Goal: Communication & Community: Answer question/provide support

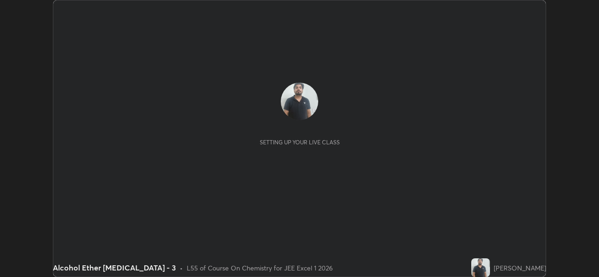
scroll to position [277, 598]
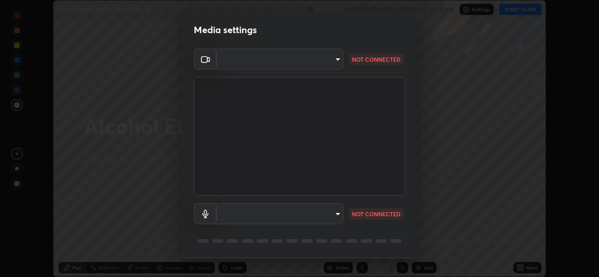
type input "02c526a7d083af2ea0f9b848da83c41b37d7728a07c2247aa6837277cf3aa32d"
type input "1f9b2b7b856d792cc5f4e166810154640c8dc3d584de9c331c588b9cd70d1665"
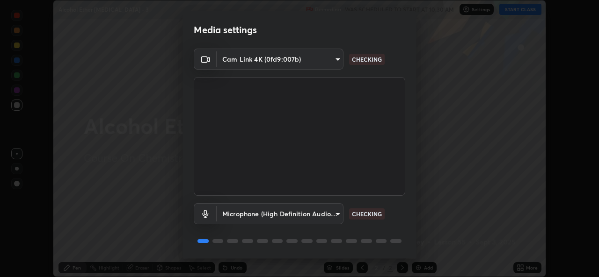
scroll to position [29, 0]
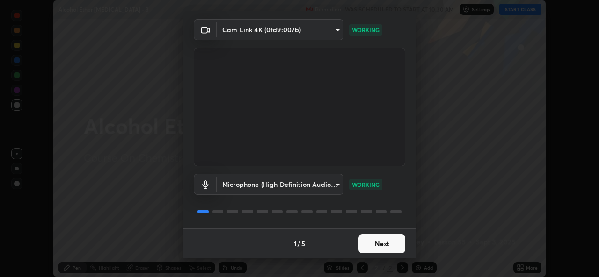
click at [392, 244] on button "Next" at bounding box center [381, 244] width 47 height 19
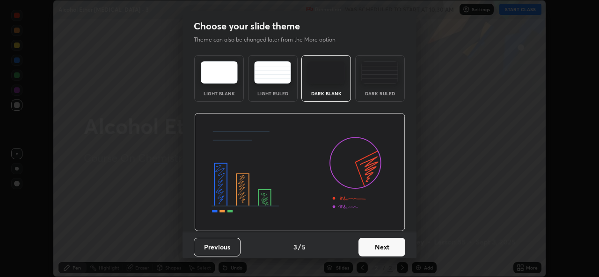
click at [391, 244] on button "Next" at bounding box center [381, 247] width 47 height 19
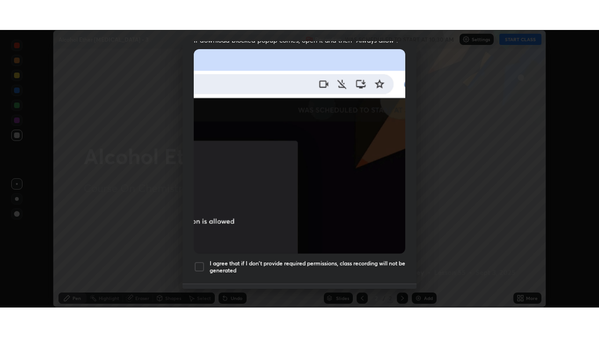
scroll to position [220, 0]
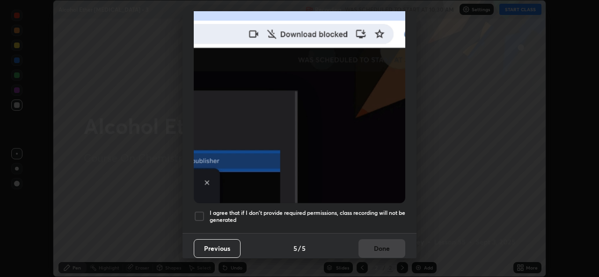
click at [202, 214] on div at bounding box center [199, 216] width 11 height 11
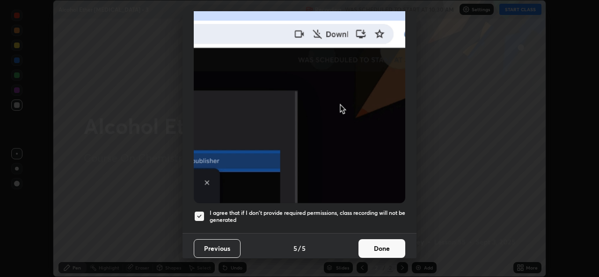
click at [381, 242] on button "Done" at bounding box center [381, 248] width 47 height 19
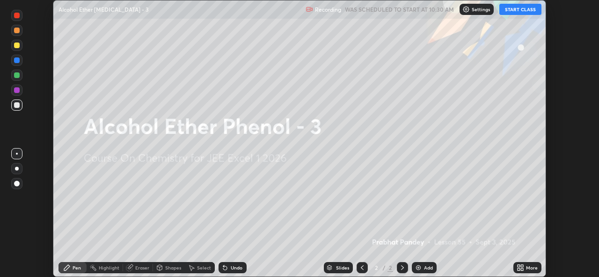
click at [521, 10] on button "START CLASS" at bounding box center [520, 9] width 42 height 11
click at [524, 268] on div "More" at bounding box center [527, 267] width 28 height 11
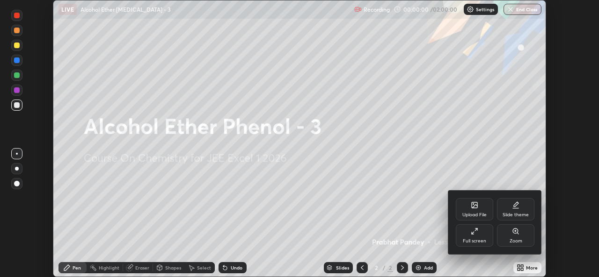
click at [483, 240] on div "Full screen" at bounding box center [474, 241] width 23 height 5
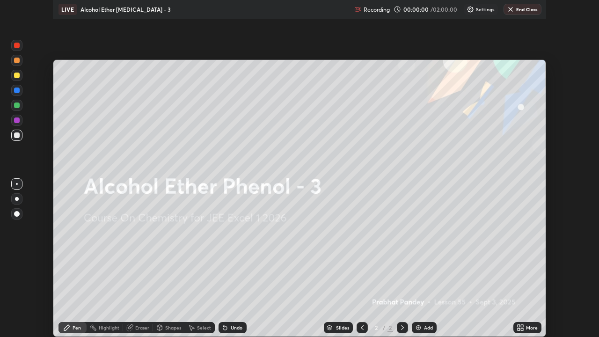
scroll to position [337, 599]
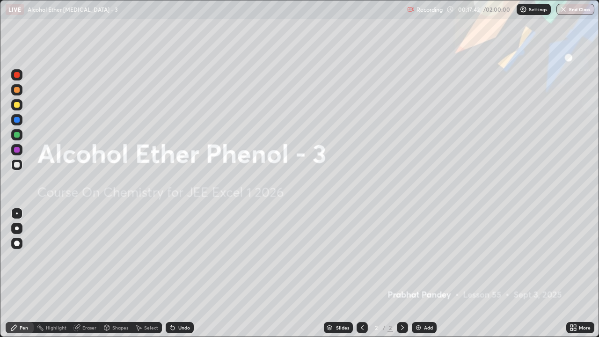
click at [415, 277] on img at bounding box center [417, 327] width 7 height 7
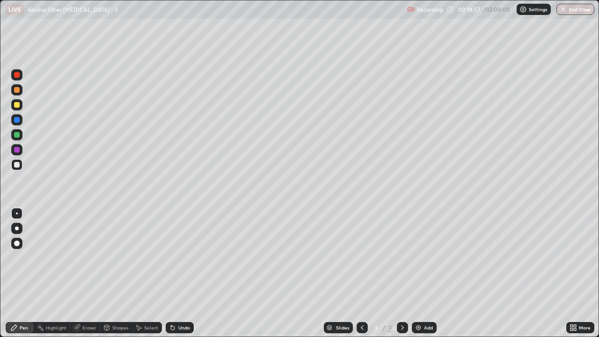
click at [18, 135] on div at bounding box center [17, 135] width 6 height 6
click at [20, 168] on div at bounding box center [16, 164] width 11 height 11
click at [182, 277] on div "Undo" at bounding box center [180, 327] width 28 height 11
click at [17, 105] on div at bounding box center [17, 105] width 6 height 6
click at [17, 135] on div at bounding box center [17, 135] width 6 height 6
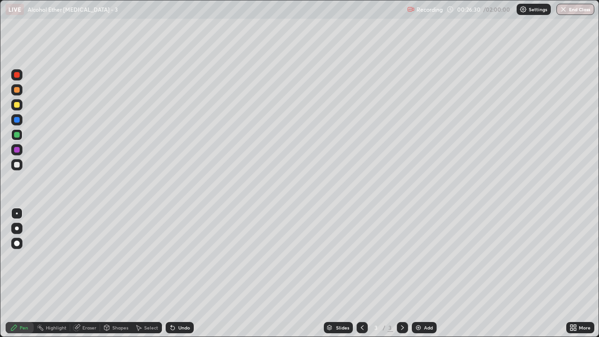
click at [419, 277] on div "Add" at bounding box center [424, 327] width 25 height 11
click at [19, 168] on div at bounding box center [16, 164] width 11 height 11
click at [171, 277] on icon at bounding box center [173, 328] width 4 height 4
click at [93, 277] on div "Eraser" at bounding box center [89, 327] width 14 height 5
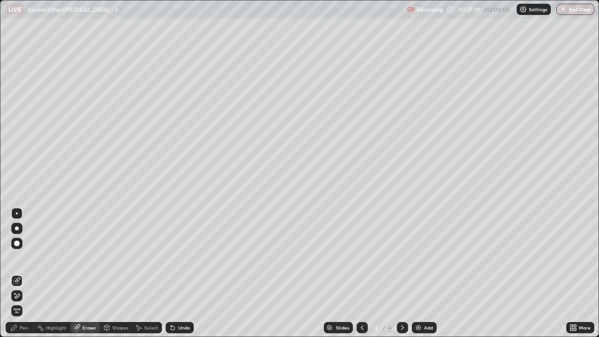
click at [19, 277] on icon at bounding box center [16, 296] width 7 height 8
click at [19, 277] on icon at bounding box center [16, 280] width 7 height 7
click at [22, 277] on div "Pen" at bounding box center [24, 327] width 8 height 5
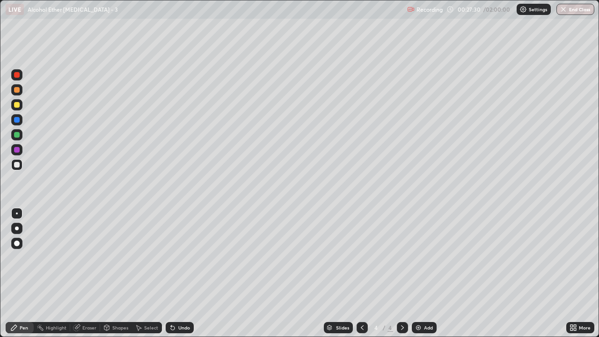
click at [21, 165] on div at bounding box center [16, 164] width 11 height 11
click at [178, 277] on div "Undo" at bounding box center [184, 327] width 12 height 5
click at [16, 105] on div at bounding box center [17, 105] width 6 height 6
click at [359, 277] on icon at bounding box center [361, 327] width 7 height 7
click at [401, 277] on icon at bounding box center [402, 327] width 7 height 7
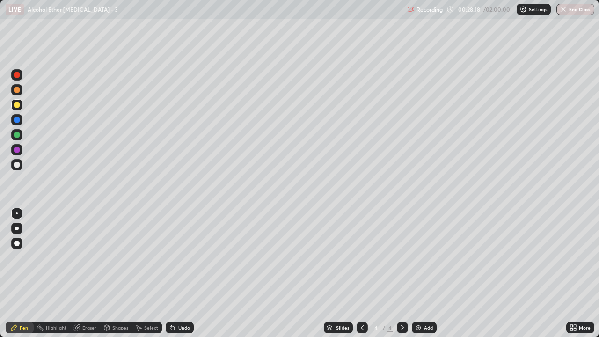
click at [18, 164] on div at bounding box center [17, 165] width 6 height 6
click at [87, 277] on div "Eraser" at bounding box center [89, 327] width 14 height 5
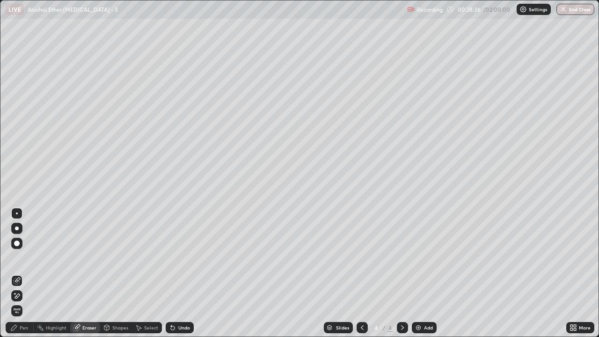
click at [18, 277] on div "Pen" at bounding box center [20, 327] width 28 height 11
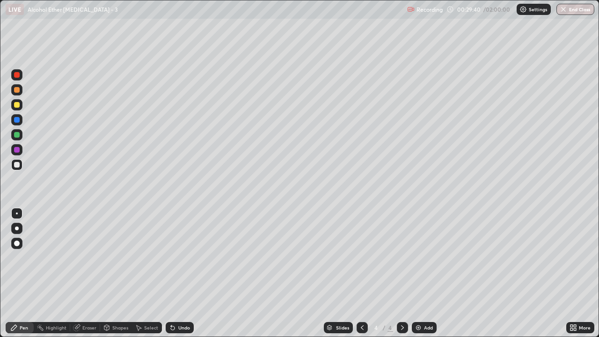
click at [363, 277] on div at bounding box center [361, 327] width 11 height 11
click at [406, 277] on div at bounding box center [402, 327] width 11 height 19
click at [178, 277] on div "Undo" at bounding box center [184, 327] width 12 height 5
click at [19, 135] on div at bounding box center [17, 135] width 6 height 6
click at [84, 277] on div "Eraser" at bounding box center [89, 327] width 14 height 5
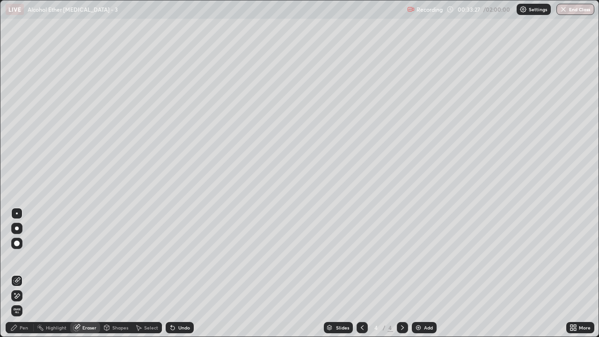
click at [22, 277] on div "Pen" at bounding box center [24, 327] width 8 height 5
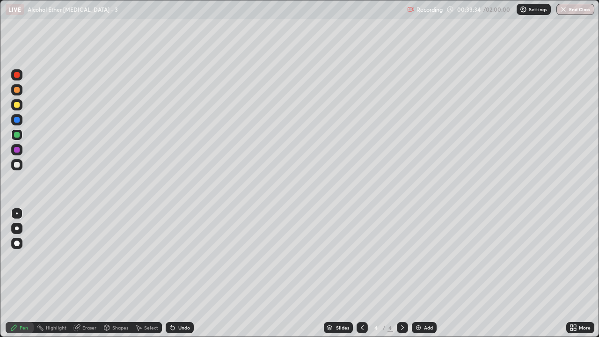
click at [17, 105] on div at bounding box center [17, 105] width 6 height 6
click at [185, 277] on div "Undo" at bounding box center [184, 327] width 12 height 5
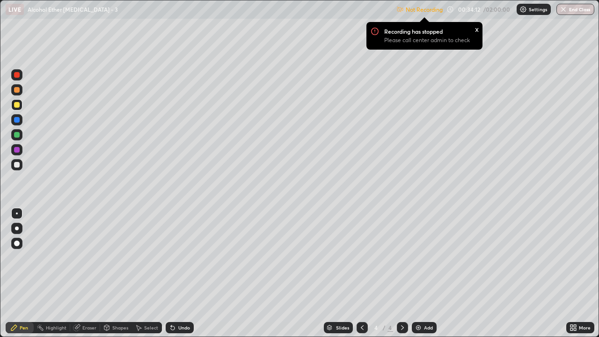
click at [477, 29] on div "x" at bounding box center [477, 29] width 4 height 10
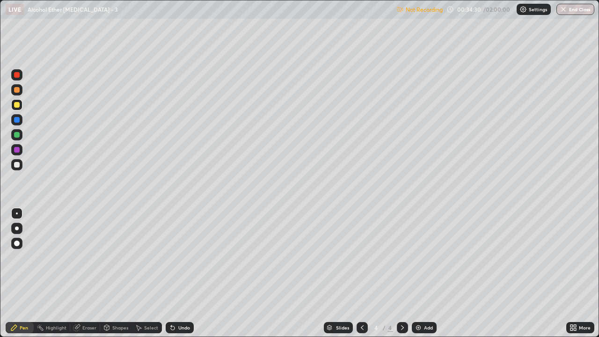
click at [18, 168] on div at bounding box center [16, 164] width 11 height 11
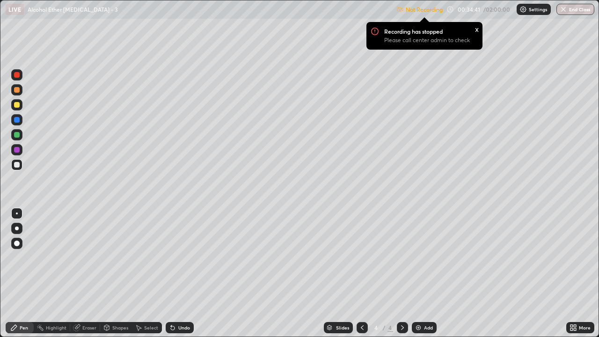
click at [537, 15] on div "Settings" at bounding box center [533, 9] width 34 height 11
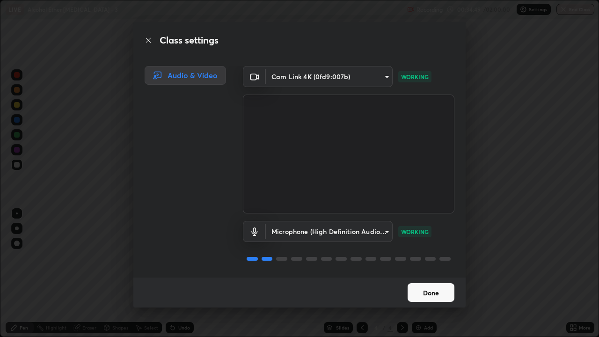
click at [440, 277] on button "Done" at bounding box center [430, 292] width 47 height 19
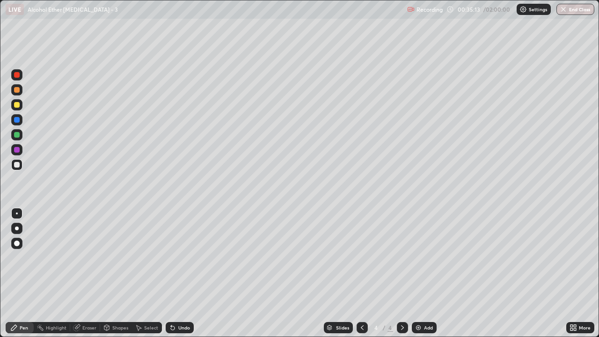
click at [175, 277] on div "Undo" at bounding box center [180, 327] width 28 height 11
click at [176, 277] on div "Undo" at bounding box center [180, 327] width 28 height 11
click at [18, 135] on div at bounding box center [17, 135] width 6 height 6
click at [21, 108] on div at bounding box center [16, 104] width 11 height 11
click at [16, 94] on div at bounding box center [16, 89] width 11 height 11
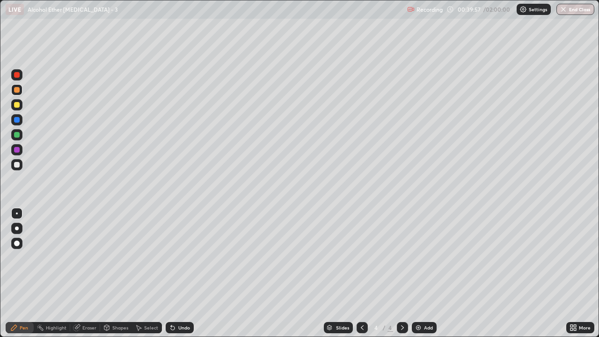
click at [419, 277] on img at bounding box center [417, 327] width 7 height 7
click at [19, 165] on div at bounding box center [17, 165] width 6 height 6
click at [361, 277] on icon at bounding box center [361, 327] width 7 height 7
click at [400, 277] on icon at bounding box center [402, 327] width 7 height 7
click at [171, 277] on icon at bounding box center [173, 328] width 4 height 4
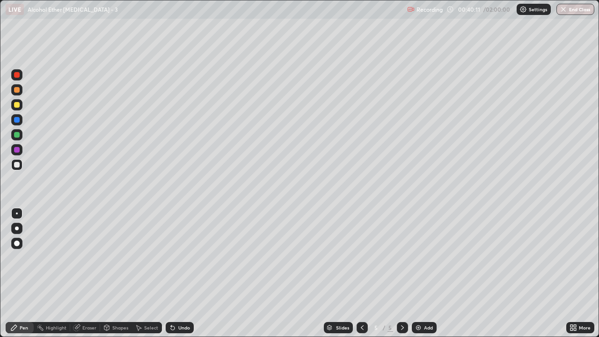
click at [174, 277] on icon at bounding box center [172, 327] width 7 height 7
click at [173, 277] on icon at bounding box center [173, 328] width 4 height 4
click at [181, 277] on div "Undo" at bounding box center [184, 327] width 12 height 5
click at [178, 277] on div "Undo" at bounding box center [184, 327] width 12 height 5
click at [171, 277] on div "Undo" at bounding box center [180, 327] width 28 height 11
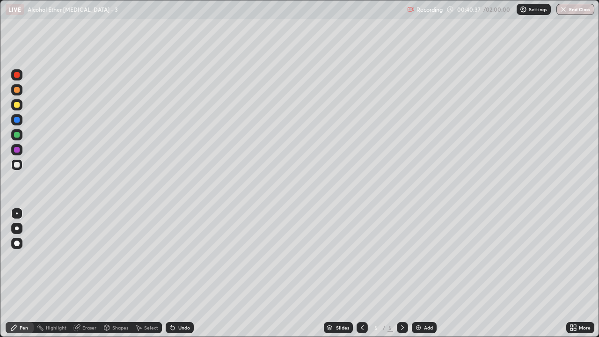
click at [175, 277] on div "Undo" at bounding box center [180, 327] width 28 height 11
click at [174, 277] on icon at bounding box center [172, 327] width 7 height 7
click at [176, 277] on div "Undo" at bounding box center [180, 327] width 28 height 11
click at [83, 277] on div "Eraser" at bounding box center [89, 327] width 14 height 5
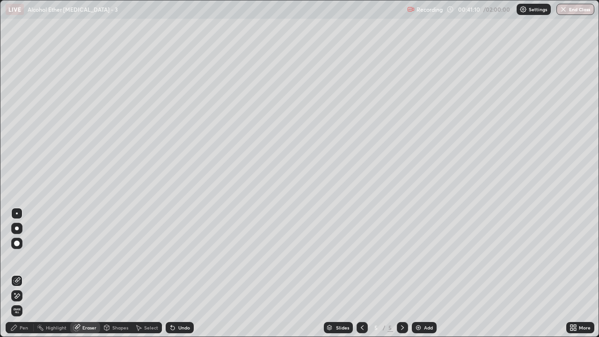
click at [21, 277] on div "Pen" at bounding box center [24, 327] width 8 height 5
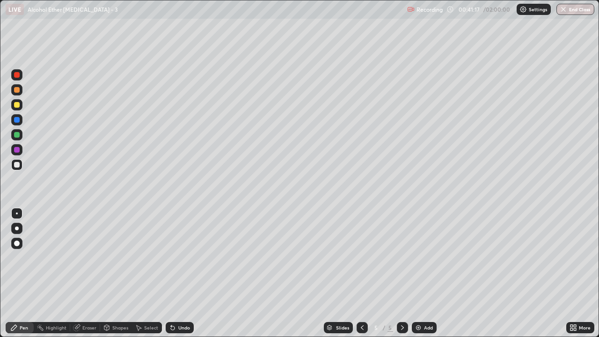
click at [89, 277] on div "Eraser" at bounding box center [89, 327] width 14 height 5
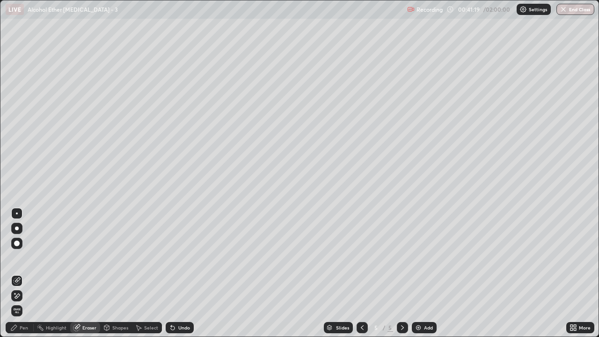
click at [27, 277] on div "Pen" at bounding box center [20, 327] width 28 height 11
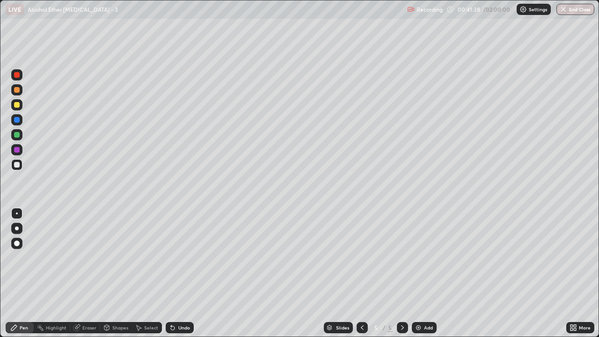
click at [85, 277] on div "Eraser" at bounding box center [89, 327] width 14 height 5
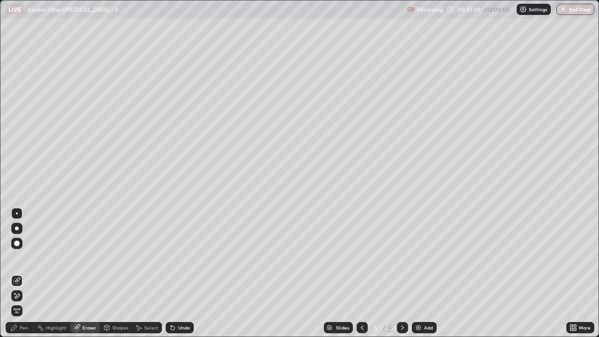
click at [15, 277] on icon at bounding box center [15, 293] width 1 height 1
click at [21, 277] on div "Pen" at bounding box center [24, 327] width 8 height 5
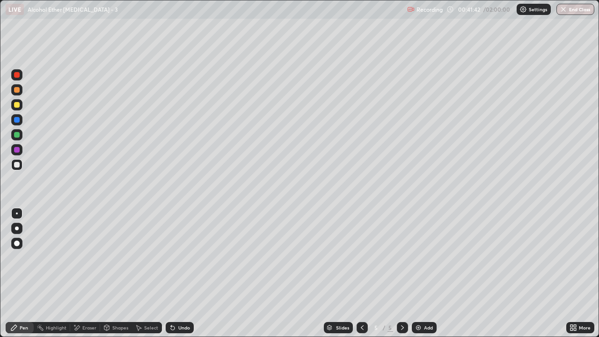
click at [15, 277] on icon at bounding box center [14, 328] width 6 height 6
click at [358, 277] on icon at bounding box center [361, 327] width 7 height 7
click at [363, 277] on div at bounding box center [361, 327] width 11 height 11
click at [366, 277] on div at bounding box center [361, 327] width 11 height 19
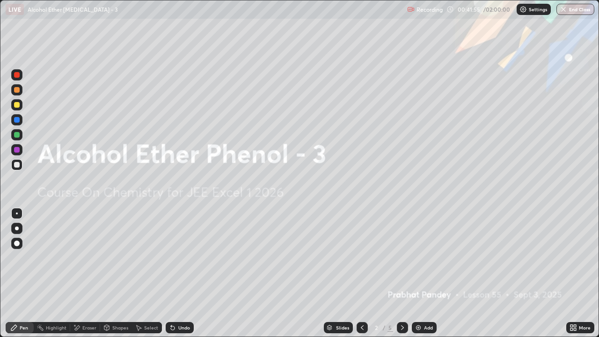
click at [406, 277] on div at bounding box center [402, 327] width 11 height 11
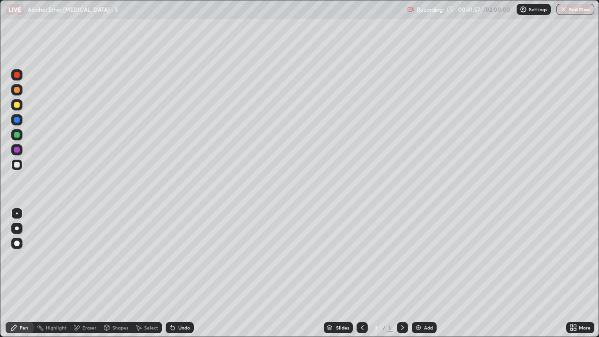
click at [404, 277] on icon at bounding box center [402, 327] width 7 height 7
click at [403, 277] on icon at bounding box center [402, 327] width 7 height 7
click at [177, 277] on div "Undo" at bounding box center [180, 327] width 28 height 11
click at [176, 277] on div "Undo" at bounding box center [180, 327] width 28 height 11
click at [178, 277] on div "Undo" at bounding box center [184, 327] width 12 height 5
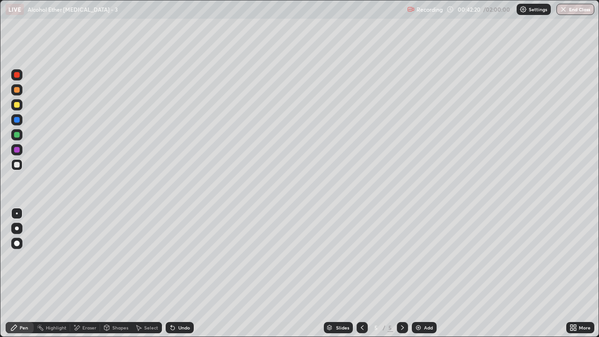
click at [177, 277] on div "Undo" at bounding box center [180, 327] width 28 height 11
click at [178, 277] on div "Undo" at bounding box center [180, 327] width 28 height 11
click at [178, 277] on div "Undo" at bounding box center [184, 327] width 12 height 5
click at [181, 277] on div "Undo" at bounding box center [184, 327] width 12 height 5
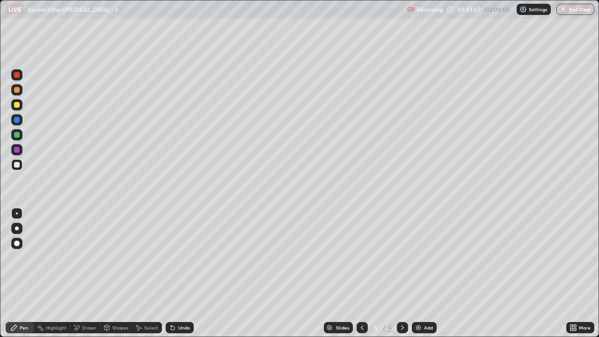
click at [181, 277] on div "Undo" at bounding box center [184, 327] width 12 height 5
click at [18, 135] on div at bounding box center [17, 135] width 6 height 6
click at [14, 169] on div at bounding box center [16, 164] width 11 height 11
click at [361, 277] on icon at bounding box center [361, 327] width 7 height 7
click at [362, 277] on icon at bounding box center [361, 327] width 7 height 7
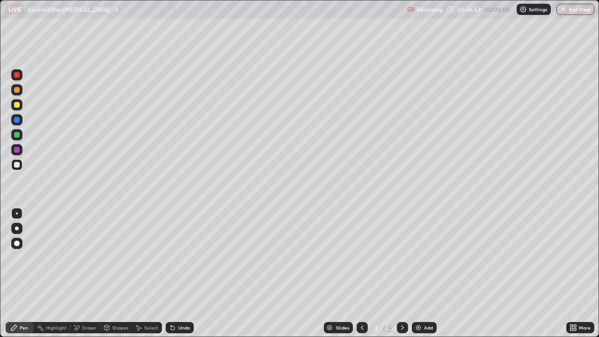
click at [401, 277] on icon at bounding box center [402, 327] width 7 height 7
click at [404, 277] on icon at bounding box center [402, 327] width 7 height 7
click at [17, 137] on div at bounding box center [17, 135] width 6 height 6
click at [21, 167] on div at bounding box center [16, 164] width 11 height 11
click at [421, 277] on img at bounding box center [417, 327] width 7 height 7
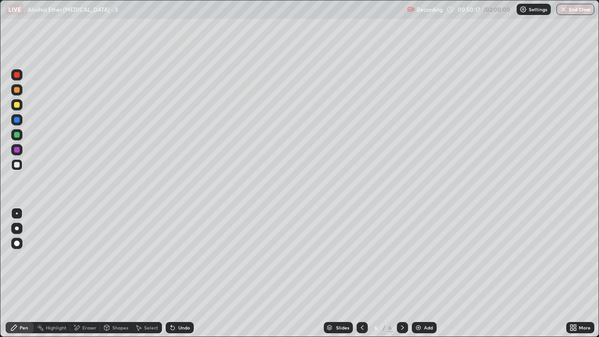
click at [177, 277] on div "Undo" at bounding box center [180, 327] width 28 height 11
click at [171, 277] on icon at bounding box center [171, 325] width 1 height 1
click at [169, 277] on div "Undo" at bounding box center [180, 327] width 28 height 11
click at [171, 277] on icon at bounding box center [171, 325] width 1 height 1
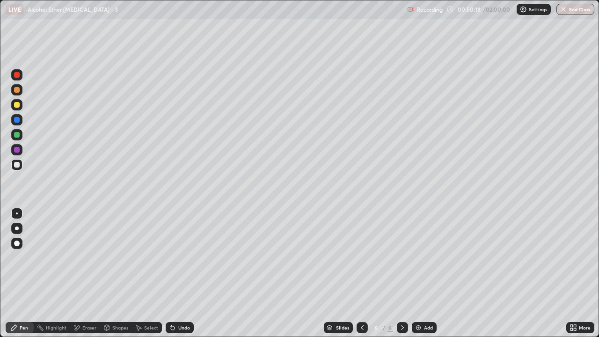
click at [170, 277] on icon at bounding box center [172, 327] width 7 height 7
click at [171, 277] on icon at bounding box center [171, 325] width 1 height 1
click at [169, 277] on icon at bounding box center [172, 327] width 7 height 7
click at [171, 277] on icon at bounding box center [171, 325] width 1 height 1
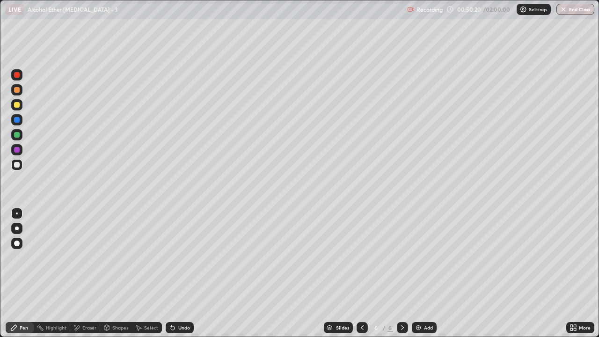
click at [169, 277] on icon at bounding box center [172, 327] width 7 height 7
click at [361, 277] on icon at bounding box center [361, 327] width 7 height 7
click at [21, 107] on div at bounding box center [16, 104] width 11 height 11
click at [402, 277] on icon at bounding box center [402, 327] width 7 height 7
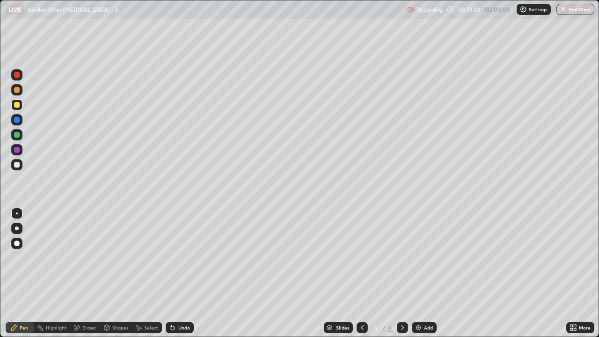
click at [406, 277] on div at bounding box center [402, 327] width 11 height 11
click at [17, 164] on div at bounding box center [17, 165] width 6 height 6
click at [184, 277] on div "Undo" at bounding box center [178, 327] width 32 height 19
click at [186, 277] on div "Undo" at bounding box center [178, 327] width 32 height 19
click at [188, 277] on div "Undo" at bounding box center [178, 327] width 32 height 19
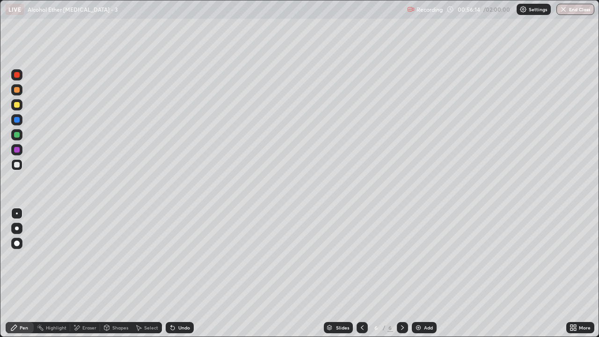
click at [93, 277] on div "Eraser" at bounding box center [89, 327] width 14 height 5
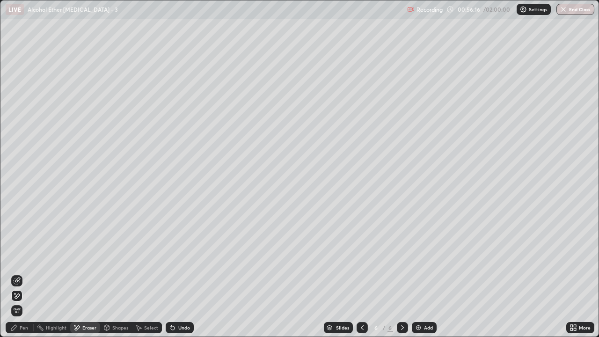
click at [28, 277] on div "Pen" at bounding box center [20, 327] width 28 height 11
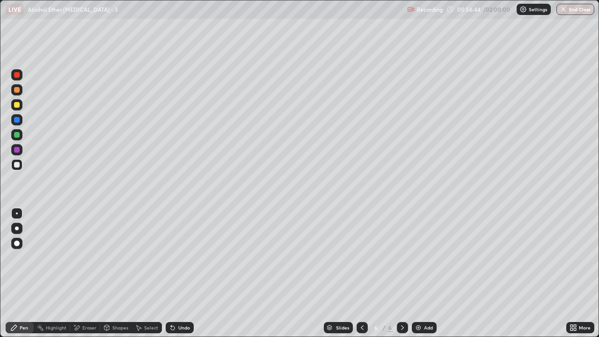
click at [362, 277] on icon at bounding box center [361, 327] width 7 height 7
click at [361, 277] on icon at bounding box center [361, 327] width 7 height 7
click at [404, 277] on div at bounding box center [402, 327] width 11 height 19
click at [401, 277] on icon at bounding box center [402, 327] width 7 height 7
click at [181, 277] on div "Undo" at bounding box center [184, 327] width 12 height 5
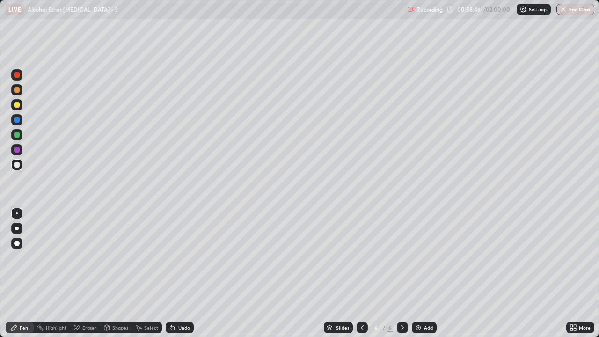
click at [427, 277] on div "Add" at bounding box center [424, 327] width 25 height 11
click at [171, 277] on icon at bounding box center [171, 325] width 1 height 1
click at [171, 277] on icon at bounding box center [173, 328] width 4 height 4
click at [22, 104] on div at bounding box center [16, 104] width 11 height 11
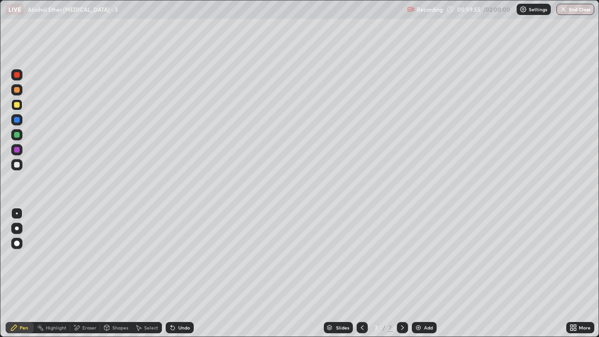
click at [16, 165] on div at bounding box center [17, 165] width 6 height 6
click at [361, 277] on icon at bounding box center [361, 327] width 7 height 7
click at [364, 277] on div at bounding box center [361, 327] width 11 height 11
click at [405, 277] on div at bounding box center [402, 327] width 11 height 19
click at [404, 277] on div at bounding box center [402, 327] width 11 height 11
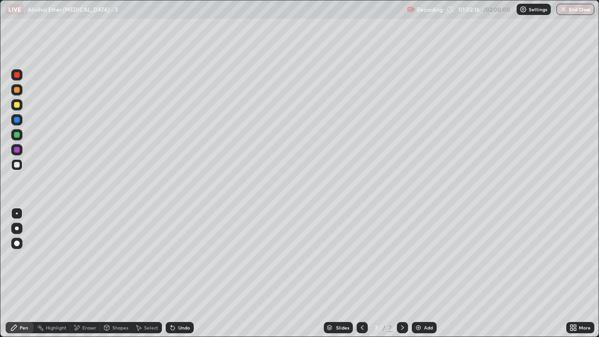
click at [179, 277] on div "Undo" at bounding box center [184, 327] width 12 height 5
click at [178, 277] on div "Undo" at bounding box center [180, 327] width 28 height 11
click at [180, 277] on div "Undo" at bounding box center [184, 327] width 12 height 5
click at [177, 277] on div "Undo" at bounding box center [180, 327] width 28 height 11
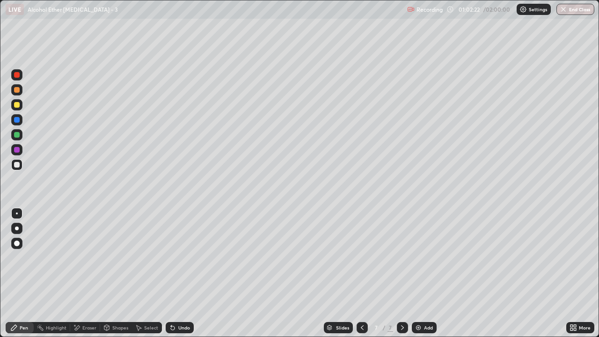
click at [178, 277] on div "Undo" at bounding box center [184, 327] width 12 height 5
click at [176, 277] on div "Undo" at bounding box center [180, 327] width 28 height 11
click at [19, 122] on div at bounding box center [17, 120] width 6 height 6
click at [22, 166] on div at bounding box center [16, 164] width 11 height 11
click at [361, 277] on icon at bounding box center [362, 327] width 3 height 5
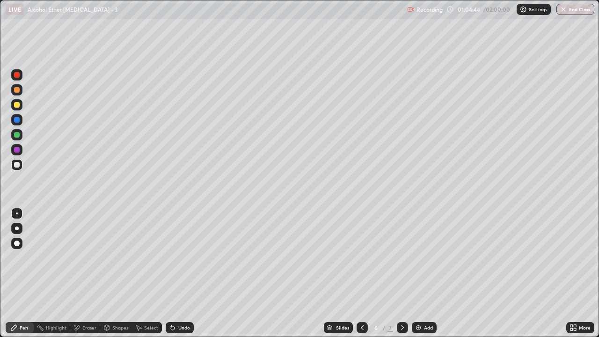
click at [19, 109] on div at bounding box center [16, 104] width 11 height 11
click at [176, 277] on div "Undo" at bounding box center [180, 327] width 28 height 11
click at [17, 137] on div at bounding box center [17, 135] width 6 height 6
click at [401, 277] on icon at bounding box center [402, 327] width 7 height 7
click at [18, 165] on div at bounding box center [17, 165] width 6 height 6
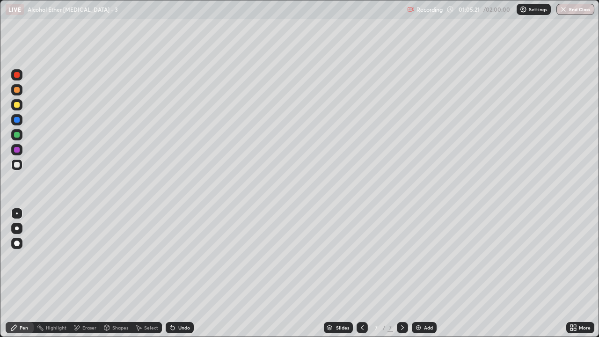
click at [176, 277] on div "Undo" at bounding box center [180, 327] width 28 height 11
click at [171, 277] on icon at bounding box center [171, 325] width 1 height 1
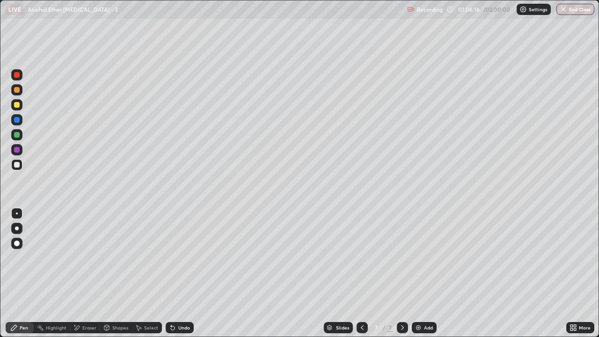
click at [17, 135] on div at bounding box center [17, 135] width 6 height 6
click at [17, 91] on div at bounding box center [17, 90] width 6 height 6
click at [15, 166] on div at bounding box center [17, 165] width 6 height 6
click at [17, 164] on div at bounding box center [17, 165] width 6 height 6
click at [14, 135] on div at bounding box center [17, 135] width 6 height 6
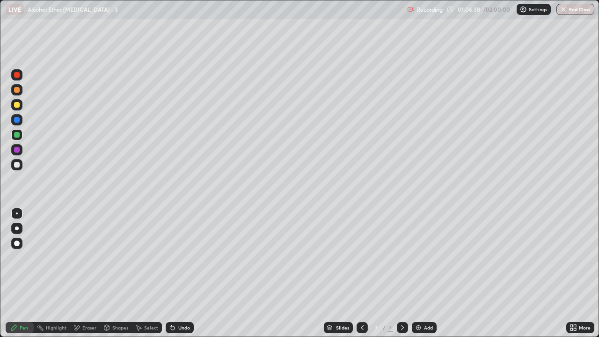
click at [18, 167] on div at bounding box center [17, 165] width 6 height 6
click at [17, 135] on div at bounding box center [17, 135] width 6 height 6
click at [19, 164] on div at bounding box center [17, 165] width 6 height 6
click at [20, 135] on div at bounding box center [16, 134] width 11 height 11
click at [361, 277] on icon at bounding box center [362, 327] width 3 height 5
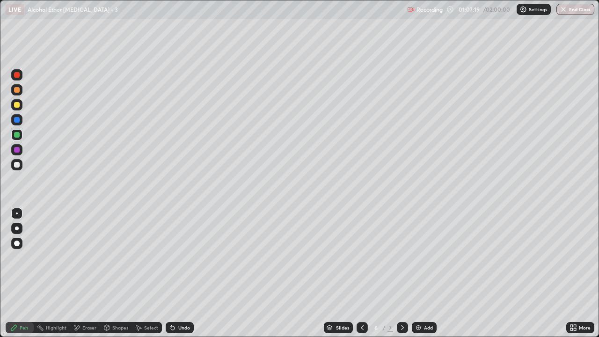
click at [351, 277] on div "Slides" at bounding box center [338, 327] width 29 height 11
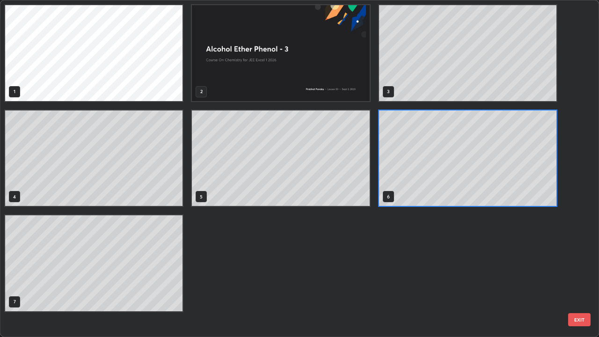
scroll to position [333, 593]
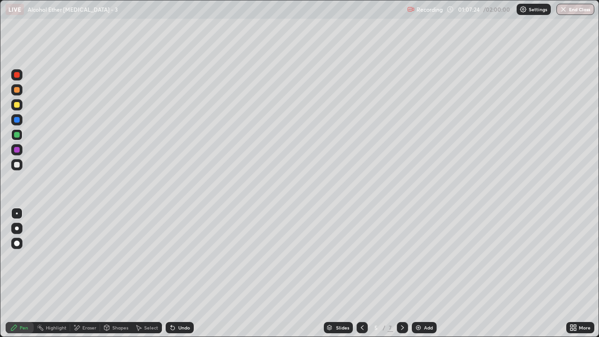
click at [21, 90] on div at bounding box center [16, 89] width 11 height 11
click at [22, 166] on div at bounding box center [16, 164] width 11 height 11
click at [21, 121] on div at bounding box center [16, 119] width 11 height 11
click at [21, 167] on div at bounding box center [16, 164] width 11 height 11
click at [401, 277] on icon at bounding box center [402, 327] width 7 height 7
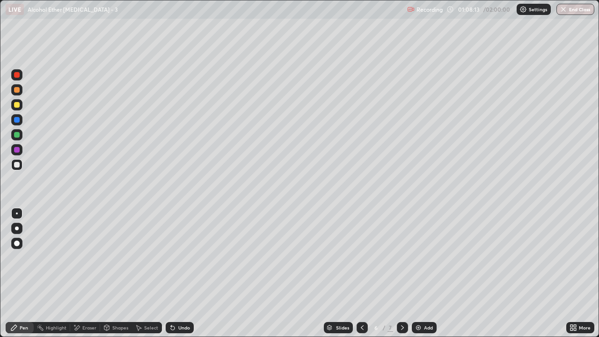
click at [405, 277] on div at bounding box center [402, 327] width 11 height 11
click at [363, 277] on div at bounding box center [361, 327] width 11 height 11
click at [361, 277] on icon at bounding box center [361, 327] width 7 height 7
click at [401, 277] on icon at bounding box center [402, 327] width 7 height 7
click at [405, 277] on icon at bounding box center [402, 327] width 7 height 7
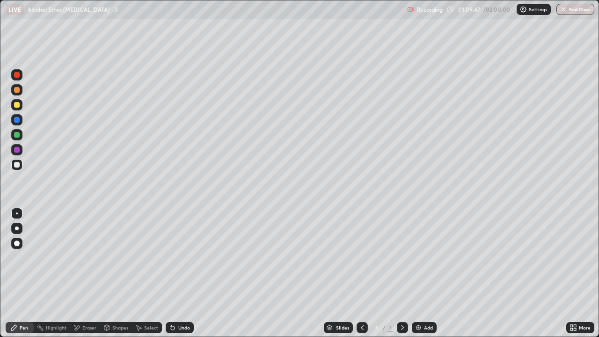
click at [17, 104] on div at bounding box center [17, 105] width 6 height 6
click at [417, 277] on img at bounding box center [417, 327] width 7 height 7
click at [19, 165] on div at bounding box center [17, 165] width 6 height 6
click at [176, 277] on div "Undo" at bounding box center [180, 327] width 28 height 11
click at [180, 277] on div "Undo" at bounding box center [184, 327] width 12 height 5
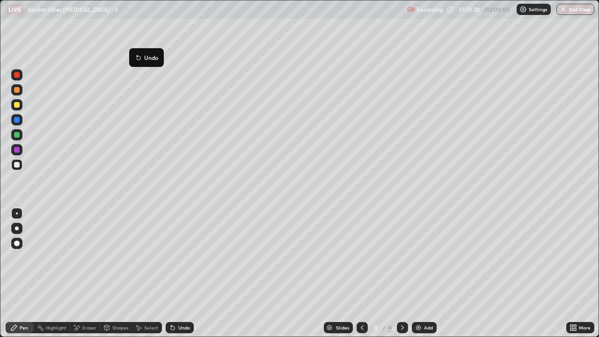
click at [138, 53] on button "Undo" at bounding box center [146, 57] width 27 height 11
click at [176, 277] on div "Undo" at bounding box center [180, 327] width 28 height 11
click at [178, 277] on div "Undo" at bounding box center [184, 327] width 12 height 5
click at [175, 277] on div "Undo" at bounding box center [180, 327] width 28 height 11
click at [173, 277] on div "Undo" at bounding box center [180, 327] width 28 height 11
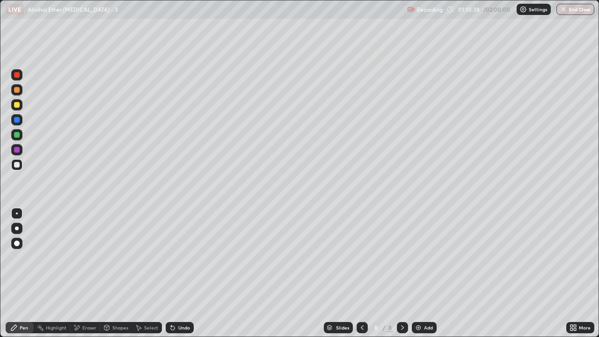
click at [172, 277] on icon at bounding box center [172, 327] width 7 height 7
click at [16, 137] on div at bounding box center [17, 135] width 6 height 6
click at [18, 167] on div at bounding box center [17, 165] width 6 height 6
click at [17, 105] on div at bounding box center [17, 105] width 6 height 6
click at [16, 136] on div at bounding box center [17, 135] width 6 height 6
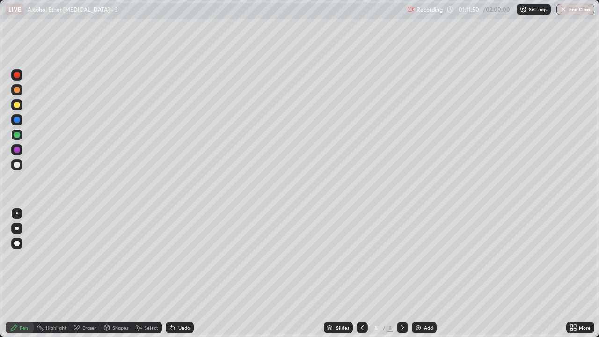
click at [17, 165] on div at bounding box center [17, 165] width 6 height 6
click at [16, 91] on div at bounding box center [17, 90] width 6 height 6
click at [17, 167] on div at bounding box center [17, 165] width 6 height 6
click at [181, 277] on div "Undo" at bounding box center [184, 327] width 12 height 5
click at [182, 277] on div "Undo" at bounding box center [180, 327] width 28 height 11
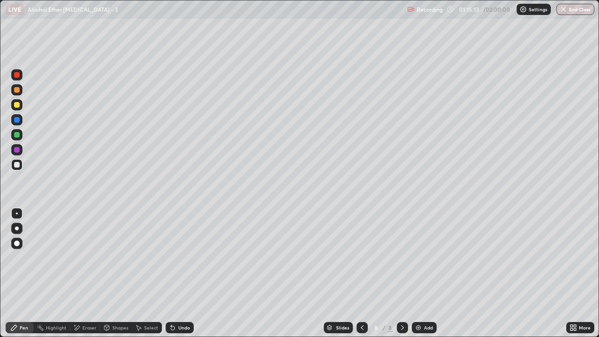
click at [363, 277] on icon at bounding box center [361, 327] width 7 height 7
click at [94, 277] on div "Eraser" at bounding box center [89, 327] width 14 height 5
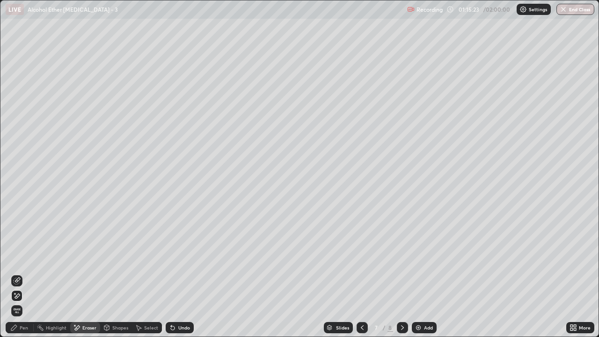
click at [171, 277] on icon at bounding box center [173, 328] width 4 height 4
click at [21, 277] on div "Pen" at bounding box center [20, 327] width 28 height 11
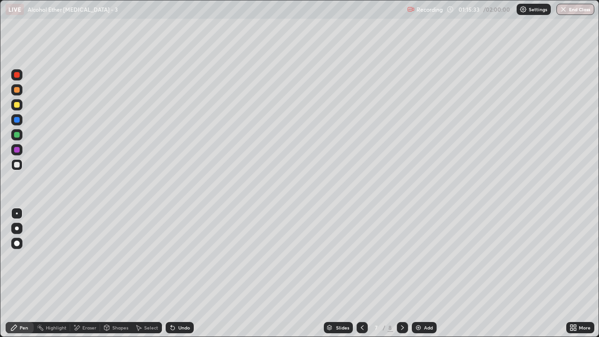
click at [401, 277] on icon at bounding box center [402, 327] width 7 height 7
click at [20, 106] on div at bounding box center [16, 104] width 11 height 11
click at [420, 277] on img at bounding box center [417, 327] width 7 height 7
click at [20, 166] on div at bounding box center [16, 164] width 11 height 11
click at [18, 106] on div at bounding box center [17, 105] width 6 height 6
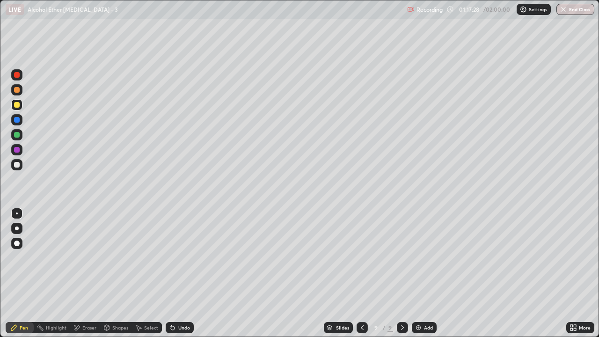
click at [19, 119] on div at bounding box center [17, 120] width 6 height 6
click at [20, 163] on div at bounding box center [16, 164] width 11 height 11
click at [182, 277] on div "Undo" at bounding box center [184, 327] width 12 height 5
click at [186, 277] on div "Undo" at bounding box center [180, 327] width 28 height 11
click at [189, 277] on div "Undo" at bounding box center [180, 327] width 28 height 11
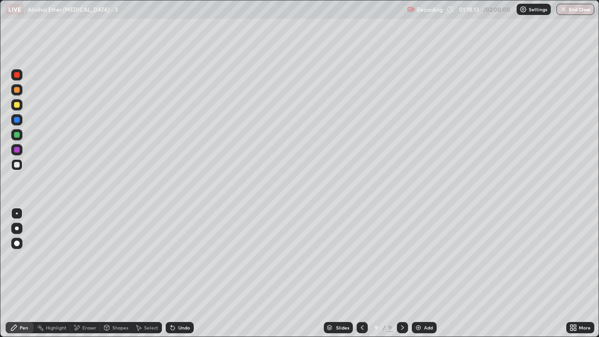
click at [361, 277] on icon at bounding box center [361, 327] width 7 height 7
click at [401, 277] on icon at bounding box center [402, 327] width 7 height 7
click at [366, 277] on div at bounding box center [361, 327] width 11 height 11
click at [402, 277] on icon at bounding box center [402, 327] width 7 height 7
click at [176, 277] on div "Undo" at bounding box center [180, 327] width 28 height 11
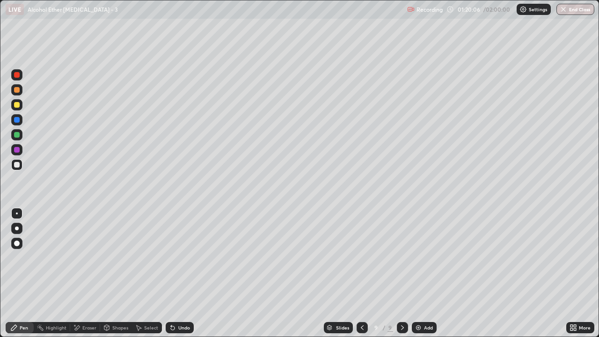
click at [179, 277] on div "Undo" at bounding box center [184, 327] width 12 height 5
click at [181, 277] on div "Undo" at bounding box center [184, 327] width 12 height 5
click at [18, 91] on div at bounding box center [17, 90] width 6 height 6
click at [16, 165] on div at bounding box center [17, 165] width 6 height 6
click at [180, 277] on div "Undo" at bounding box center [184, 327] width 12 height 5
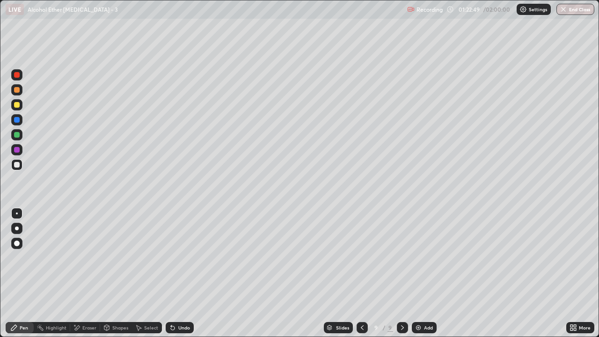
click at [189, 277] on div "Undo" at bounding box center [180, 327] width 28 height 11
click at [20, 105] on div at bounding box center [16, 104] width 11 height 11
click at [19, 122] on div at bounding box center [17, 120] width 6 height 6
click at [422, 277] on div "Add" at bounding box center [424, 327] width 25 height 11
click at [15, 168] on div at bounding box center [16, 164] width 11 height 11
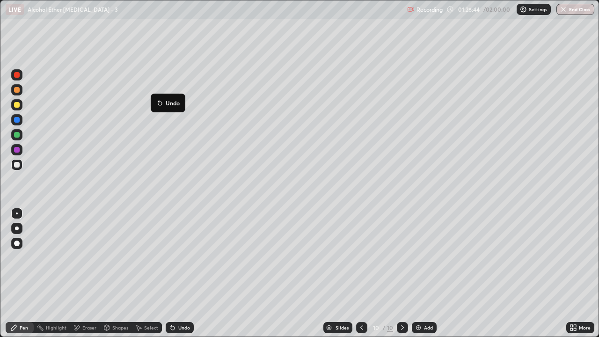
click at [155, 99] on button "Undo" at bounding box center [167, 102] width 27 height 11
click at [174, 277] on icon at bounding box center [172, 327] width 7 height 7
click at [175, 277] on div "Undo" at bounding box center [180, 327] width 28 height 11
click at [171, 277] on icon at bounding box center [173, 328] width 4 height 4
click at [176, 277] on div "Undo" at bounding box center [180, 327] width 28 height 11
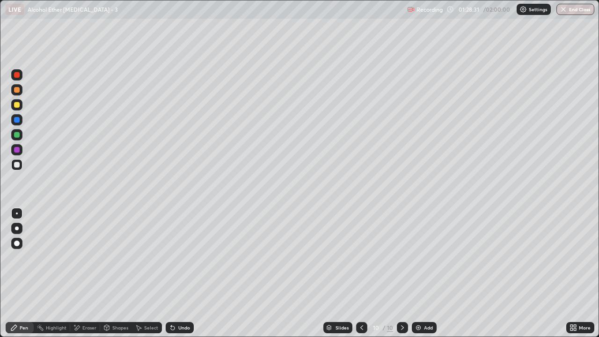
click at [178, 277] on div "Undo" at bounding box center [184, 327] width 12 height 5
click at [179, 277] on div "Undo" at bounding box center [184, 327] width 12 height 5
click at [180, 277] on div "Undo" at bounding box center [184, 327] width 12 height 5
click at [17, 90] on div at bounding box center [17, 90] width 6 height 6
click at [17, 136] on div at bounding box center [17, 135] width 6 height 6
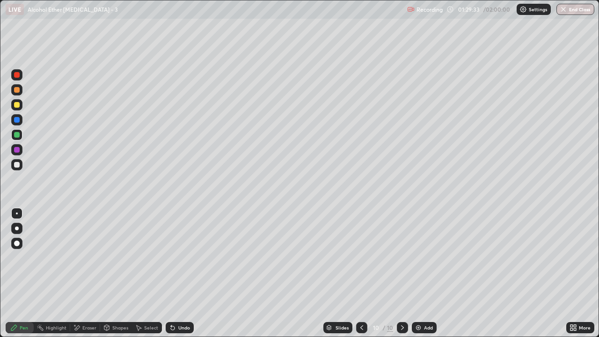
click at [356, 277] on div at bounding box center [361, 327] width 11 height 11
click at [360, 277] on icon at bounding box center [361, 327] width 7 height 7
click at [361, 277] on icon at bounding box center [361, 327] width 7 height 7
click at [360, 277] on icon at bounding box center [361, 327] width 3 height 5
click at [366, 277] on div at bounding box center [361, 327] width 11 height 11
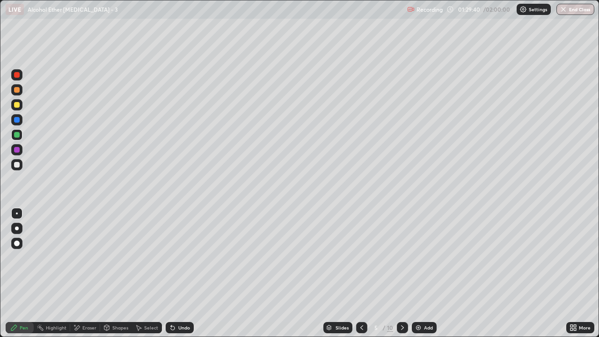
click at [361, 277] on icon at bounding box center [361, 327] width 7 height 7
click at [366, 277] on div at bounding box center [361, 327] width 11 height 11
click at [401, 277] on icon at bounding box center [402, 327] width 7 height 7
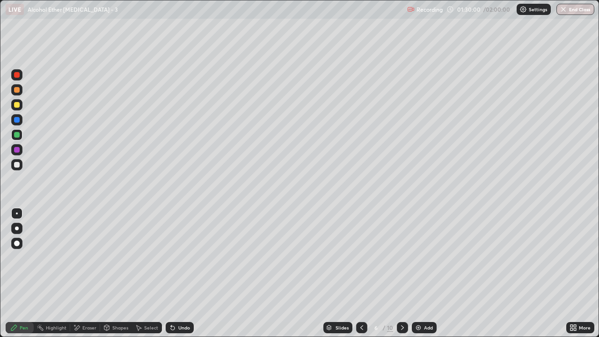
click at [406, 277] on div at bounding box center [402, 327] width 11 height 11
click at [401, 277] on icon at bounding box center [402, 327] width 7 height 7
click at [405, 277] on div at bounding box center [402, 327] width 11 height 11
click at [406, 277] on div at bounding box center [402, 327] width 11 height 11
click at [15, 165] on div at bounding box center [17, 165] width 6 height 6
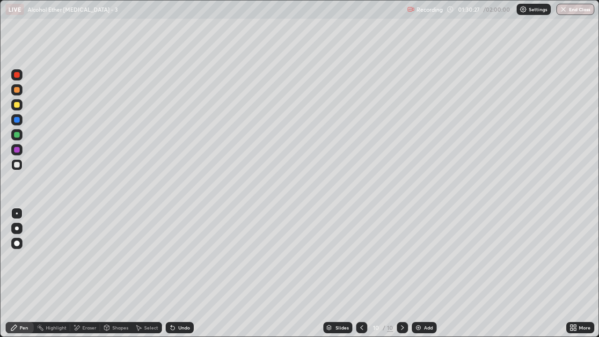
click at [89, 277] on div "Eraser" at bounding box center [89, 327] width 14 height 5
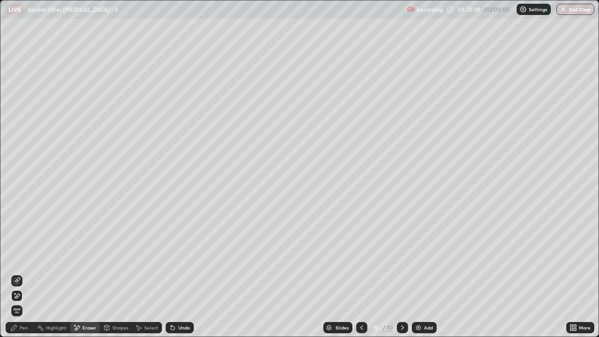
click at [26, 277] on div "Pen" at bounding box center [24, 327] width 8 height 5
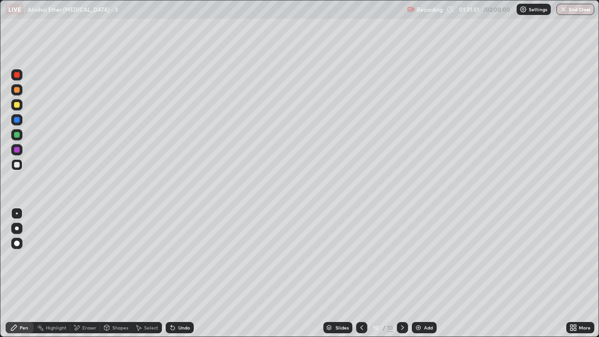
click at [148, 277] on div "Select" at bounding box center [151, 327] width 14 height 5
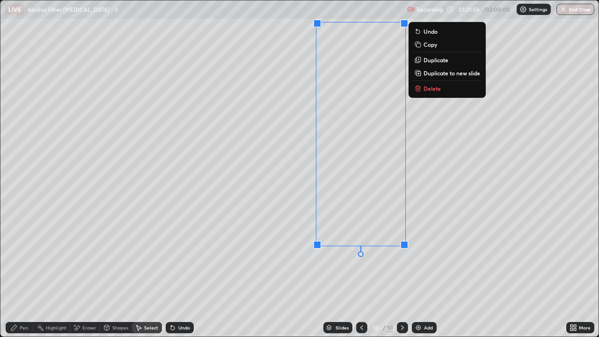
click at [444, 247] on div "0 ° Undo Copy Duplicate Duplicate to new slide Delete" at bounding box center [299, 168] width 598 height 336
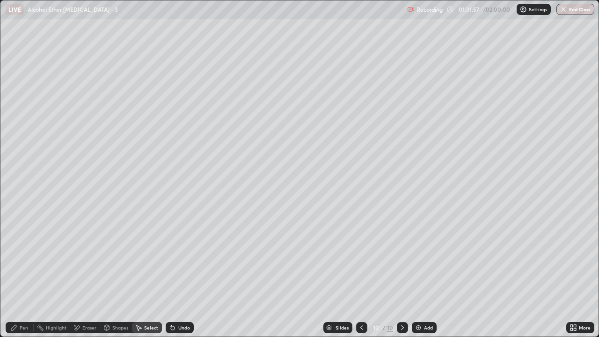
click at [94, 277] on div "Eraser" at bounding box center [89, 327] width 14 height 5
click at [150, 277] on div "Select" at bounding box center [151, 327] width 14 height 5
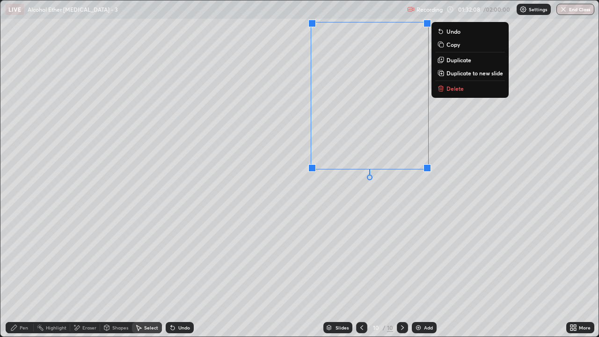
click at [364, 218] on div "0 ° Undo Copy Duplicate Duplicate to new slide Delete" at bounding box center [299, 168] width 598 height 336
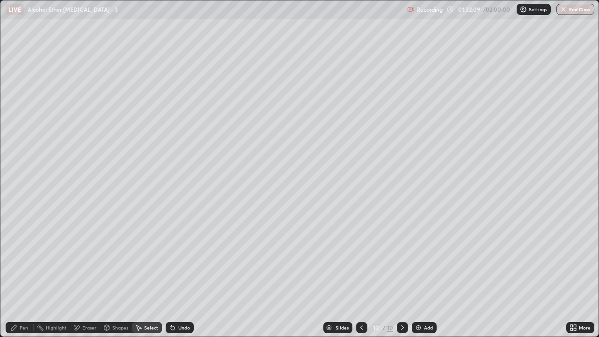
click at [25, 277] on div "Pen" at bounding box center [24, 327] width 8 height 5
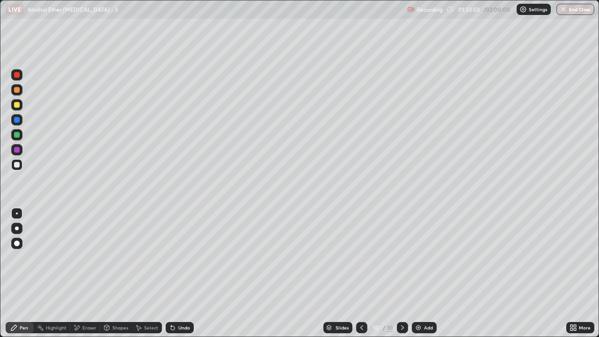
click at [361, 277] on icon at bounding box center [361, 327] width 7 height 7
click at [359, 277] on icon at bounding box center [361, 327] width 7 height 7
click at [361, 277] on icon at bounding box center [361, 327] width 7 height 7
click at [357, 277] on div at bounding box center [361, 327] width 11 height 11
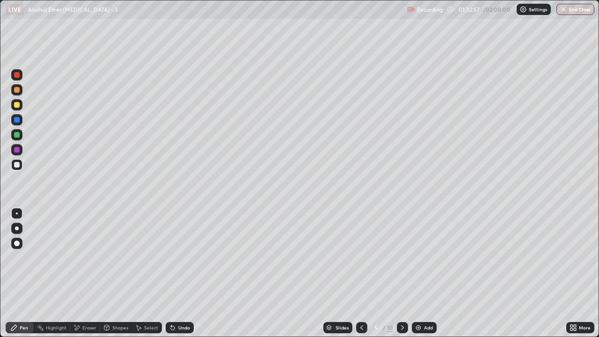
click at [356, 277] on div at bounding box center [361, 327] width 11 height 11
click at [401, 277] on icon at bounding box center [402, 327] width 7 height 7
click at [406, 277] on div at bounding box center [402, 327] width 11 height 11
click at [404, 277] on div at bounding box center [402, 327] width 11 height 11
click at [398, 277] on div at bounding box center [402, 327] width 11 height 11
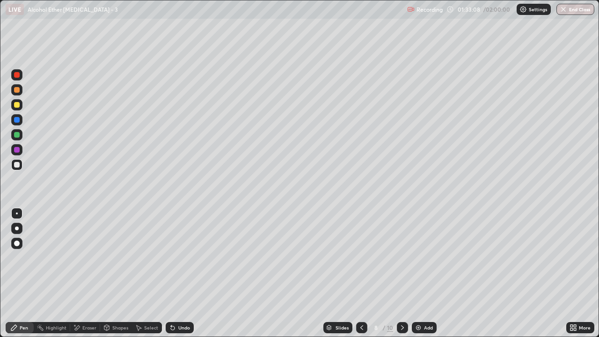
click at [402, 277] on icon at bounding box center [402, 327] width 7 height 7
click at [405, 277] on div at bounding box center [402, 327] width 11 height 11
click at [401, 277] on icon at bounding box center [402, 327] width 7 height 7
click at [181, 277] on div "Undo" at bounding box center [184, 327] width 12 height 5
click at [182, 277] on div "Undo" at bounding box center [184, 327] width 12 height 5
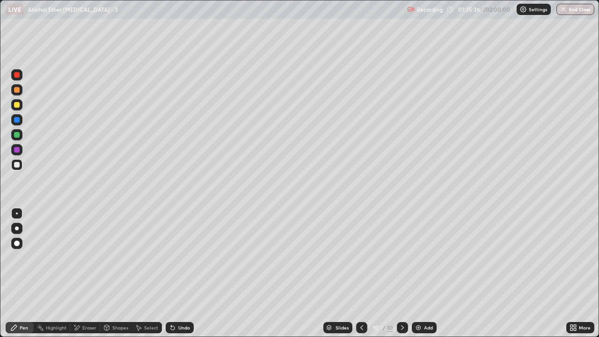
click at [87, 277] on div "Eraser" at bounding box center [89, 327] width 14 height 5
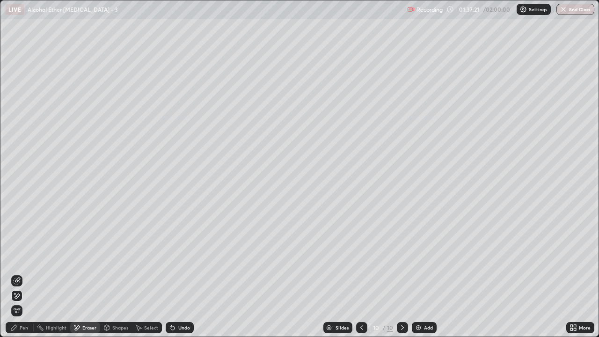
click at [421, 277] on div "Add" at bounding box center [424, 327] width 25 height 11
click at [16, 277] on icon at bounding box center [16, 280] width 7 height 7
click at [21, 277] on div "Pen" at bounding box center [24, 327] width 8 height 5
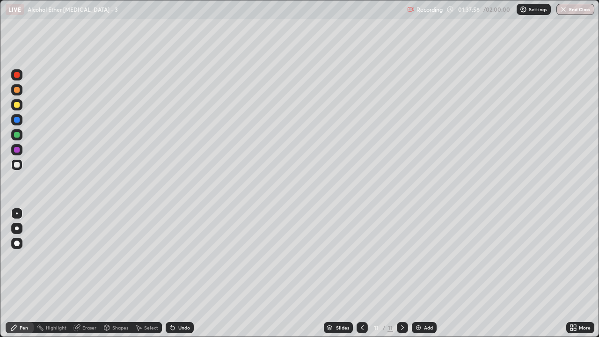
click at [179, 277] on div "Undo" at bounding box center [184, 327] width 12 height 5
click at [122, 277] on div "Shapes" at bounding box center [120, 327] width 16 height 5
click at [171, 277] on icon at bounding box center [173, 328] width 4 height 4
click at [87, 277] on div "Eraser" at bounding box center [89, 327] width 14 height 5
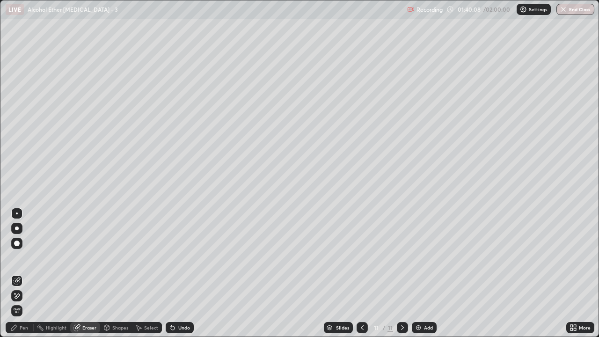
click at [117, 277] on div "Shapes" at bounding box center [120, 327] width 16 height 5
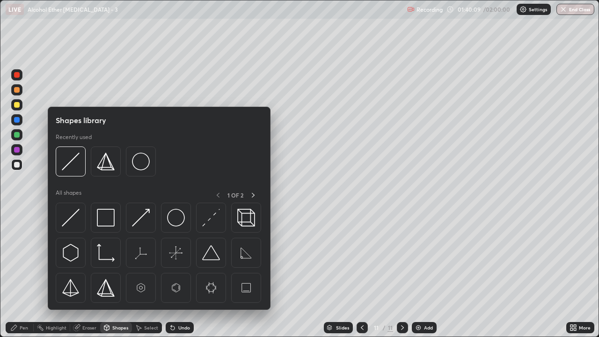
click at [150, 277] on div "Select" at bounding box center [151, 327] width 14 height 5
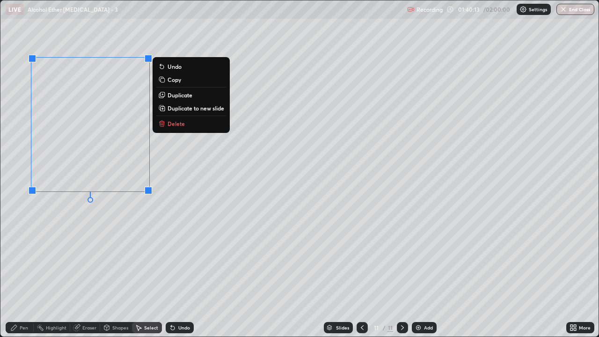
click at [177, 82] on p "Copy" at bounding box center [174, 79] width 14 height 7
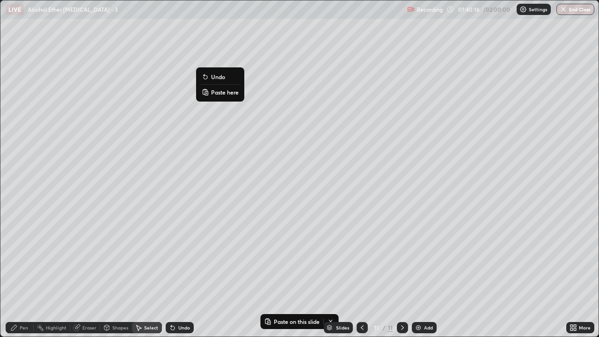
click at [224, 91] on p "Paste here" at bounding box center [225, 91] width 28 height 7
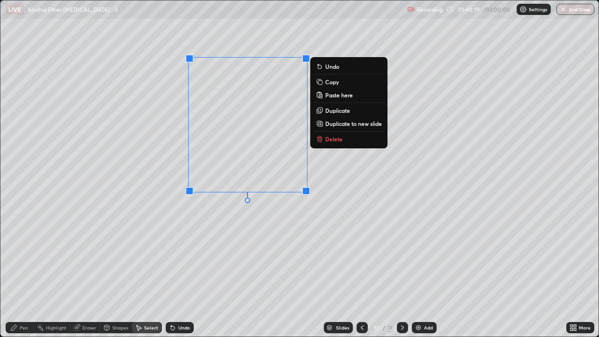
click at [255, 218] on div "0 ° Undo Copy Paste here Duplicate Duplicate to new slide Delete" at bounding box center [299, 168] width 598 height 336
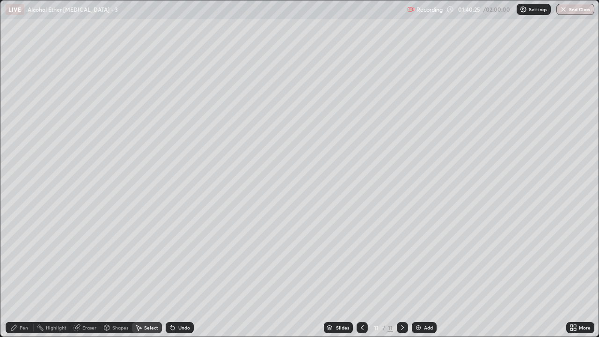
click at [85, 277] on div "Eraser" at bounding box center [89, 327] width 14 height 5
click at [21, 277] on div "Pen" at bounding box center [24, 327] width 8 height 5
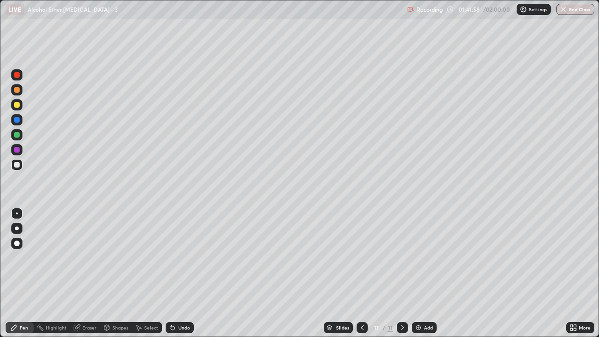
click at [146, 277] on div "Select" at bounding box center [151, 327] width 14 height 5
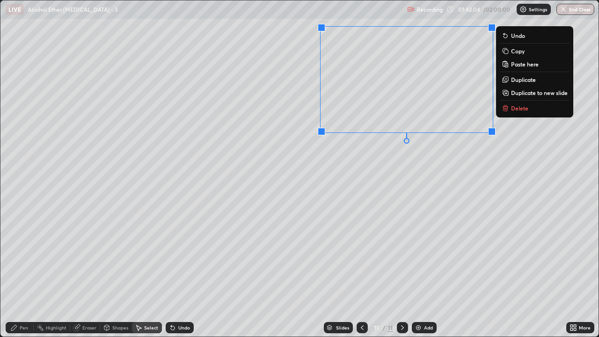
click at [472, 180] on div "0 ° Undo Copy Paste here Duplicate Duplicate to new slide Delete" at bounding box center [299, 168] width 598 height 336
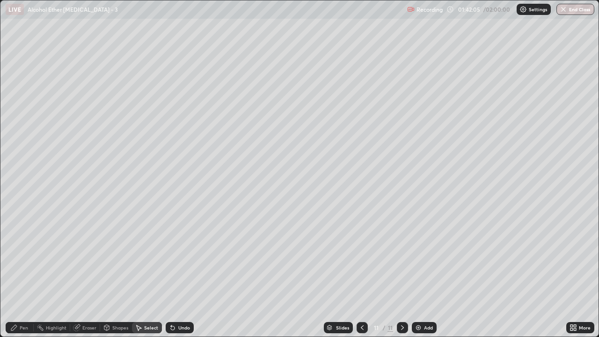
click at [28, 277] on div "Pen" at bounding box center [20, 327] width 28 height 11
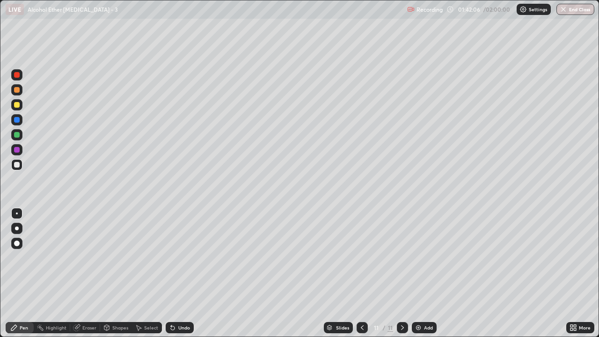
click at [146, 277] on div "Select" at bounding box center [151, 327] width 14 height 5
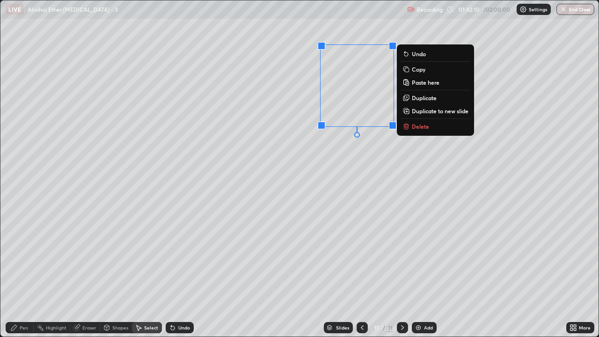
click at [423, 68] on p "Copy" at bounding box center [419, 68] width 14 height 7
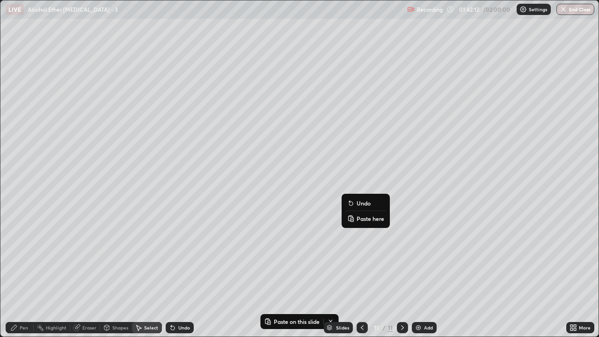
click at [370, 220] on p "Paste here" at bounding box center [370, 218] width 28 height 7
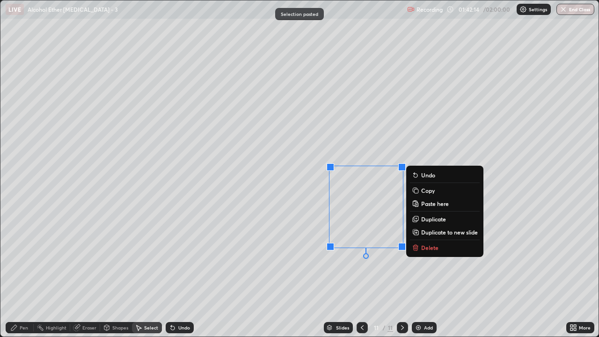
click at [359, 263] on div "0 ° Undo Copy Paste here Duplicate Duplicate to new slide Delete" at bounding box center [299, 168] width 598 height 336
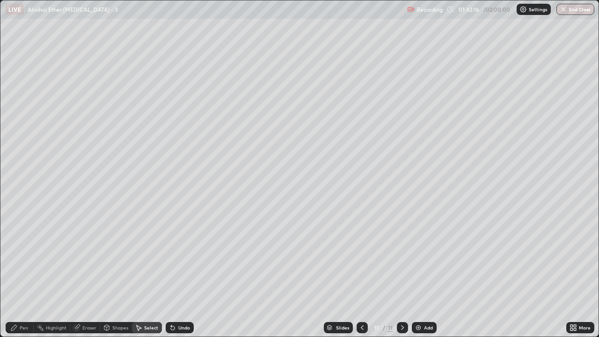
click at [25, 277] on div "Pen" at bounding box center [24, 327] width 8 height 5
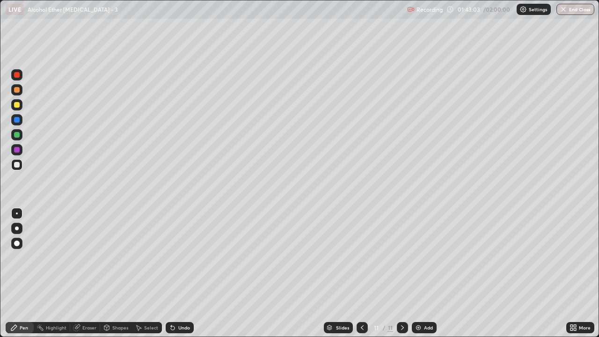
click at [15, 90] on div at bounding box center [17, 90] width 6 height 6
click at [362, 277] on icon at bounding box center [361, 327] width 7 height 7
click at [363, 277] on div at bounding box center [361, 327] width 11 height 11
click at [406, 277] on div at bounding box center [402, 327] width 11 height 11
click at [405, 277] on div at bounding box center [402, 327] width 11 height 11
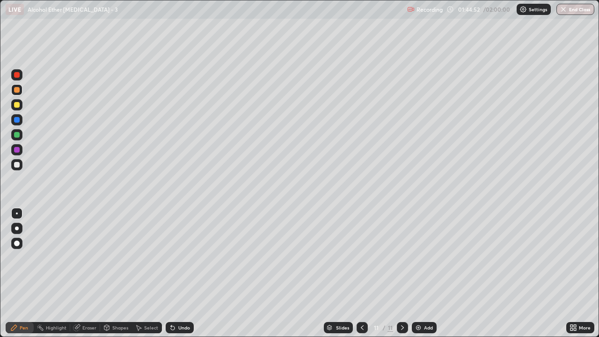
click at [17, 136] on div at bounding box center [17, 135] width 6 height 6
click at [18, 123] on div at bounding box center [16, 119] width 11 height 11
click at [83, 277] on div "Eraser" at bounding box center [89, 327] width 14 height 5
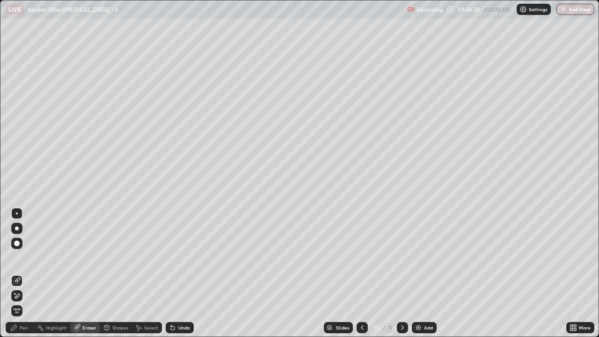
click at [21, 277] on div "Pen" at bounding box center [24, 327] width 8 height 5
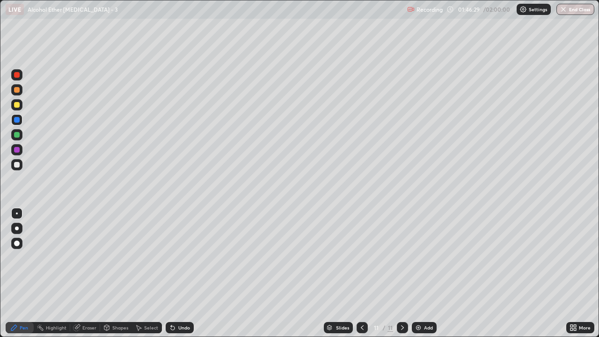
click at [19, 166] on div at bounding box center [17, 165] width 6 height 6
click at [18, 106] on div at bounding box center [17, 105] width 6 height 6
click at [17, 165] on div at bounding box center [17, 165] width 6 height 6
click at [18, 122] on div at bounding box center [17, 120] width 6 height 6
click at [17, 105] on div at bounding box center [17, 105] width 6 height 6
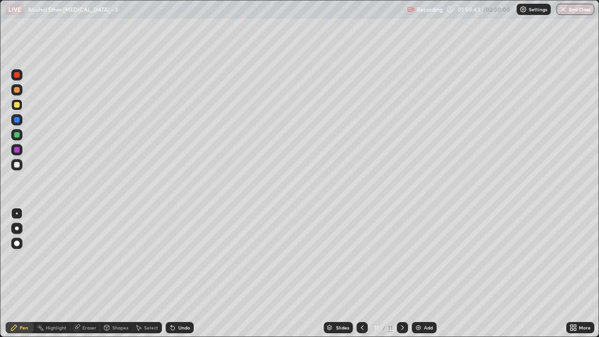
click at [343, 277] on div "Slides" at bounding box center [338, 327] width 29 height 11
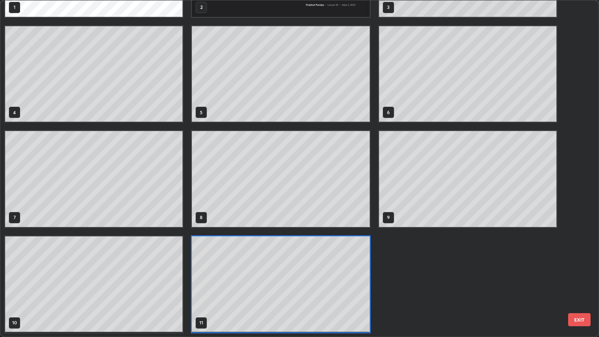
scroll to position [0, 0]
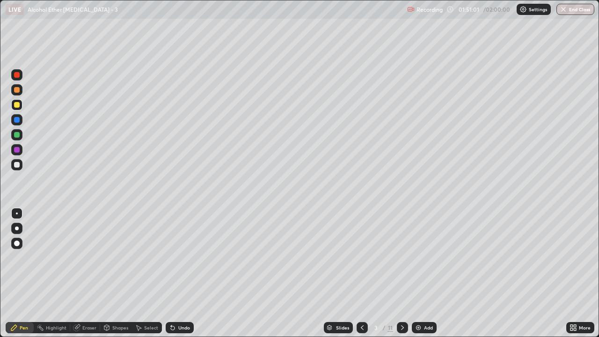
click at [406, 277] on div at bounding box center [402, 327] width 11 height 11
click at [403, 277] on icon at bounding box center [402, 327] width 7 height 7
click at [405, 277] on icon at bounding box center [402, 327] width 7 height 7
click at [189, 277] on div "Undo" at bounding box center [180, 327] width 28 height 11
click at [344, 277] on div "Slides" at bounding box center [342, 327] width 13 height 5
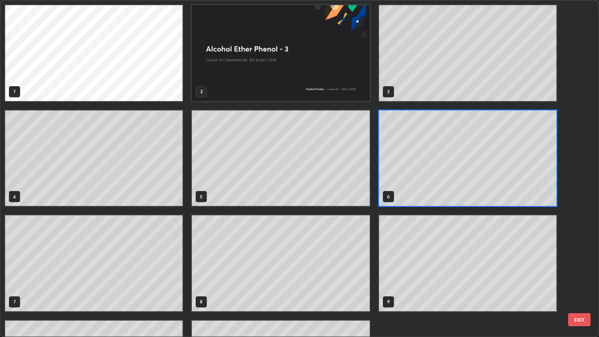
scroll to position [333, 593]
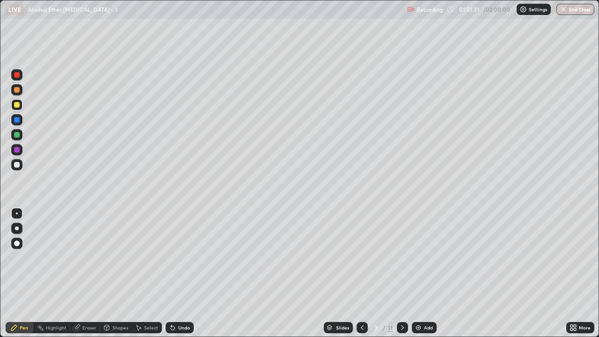
click at [403, 277] on icon at bounding box center [402, 327] width 7 height 7
click at [17, 90] on div at bounding box center [17, 90] width 6 height 6
click at [401, 277] on icon at bounding box center [402, 327] width 7 height 7
click at [406, 277] on div at bounding box center [402, 327] width 11 height 11
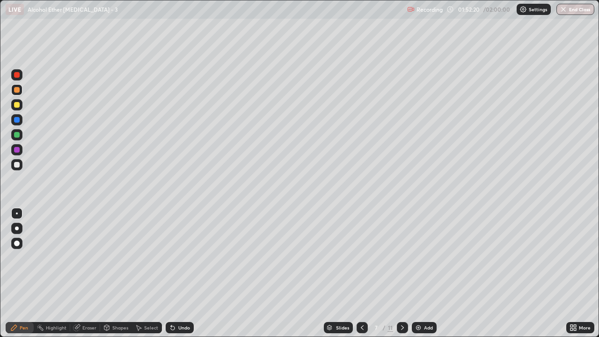
click at [401, 277] on icon at bounding box center [402, 327] width 7 height 7
click at [405, 277] on div at bounding box center [402, 327] width 11 height 11
click at [401, 277] on icon at bounding box center [402, 327] width 7 height 7
click at [416, 277] on div "Add" at bounding box center [424, 327] width 25 height 11
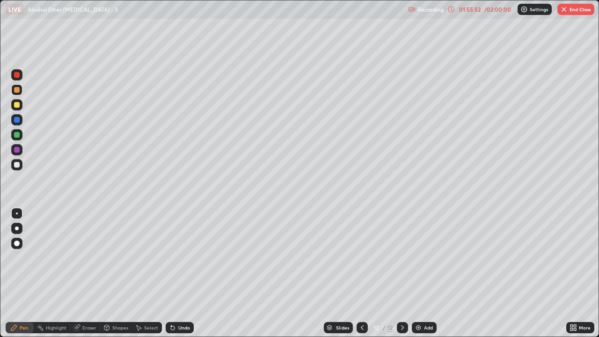
click at [21, 164] on div at bounding box center [16, 164] width 11 height 11
click at [578, 11] on button "End Class" at bounding box center [575, 9] width 37 height 11
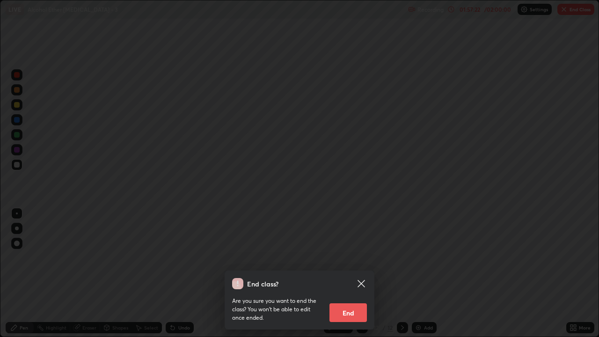
click at [353, 277] on button "End" at bounding box center [347, 312] width 37 height 19
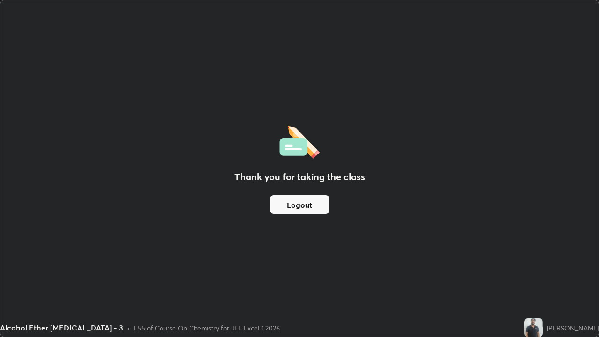
click at [304, 207] on button "Logout" at bounding box center [299, 204] width 59 height 19
